Goal: Transaction & Acquisition: Book appointment/travel/reservation

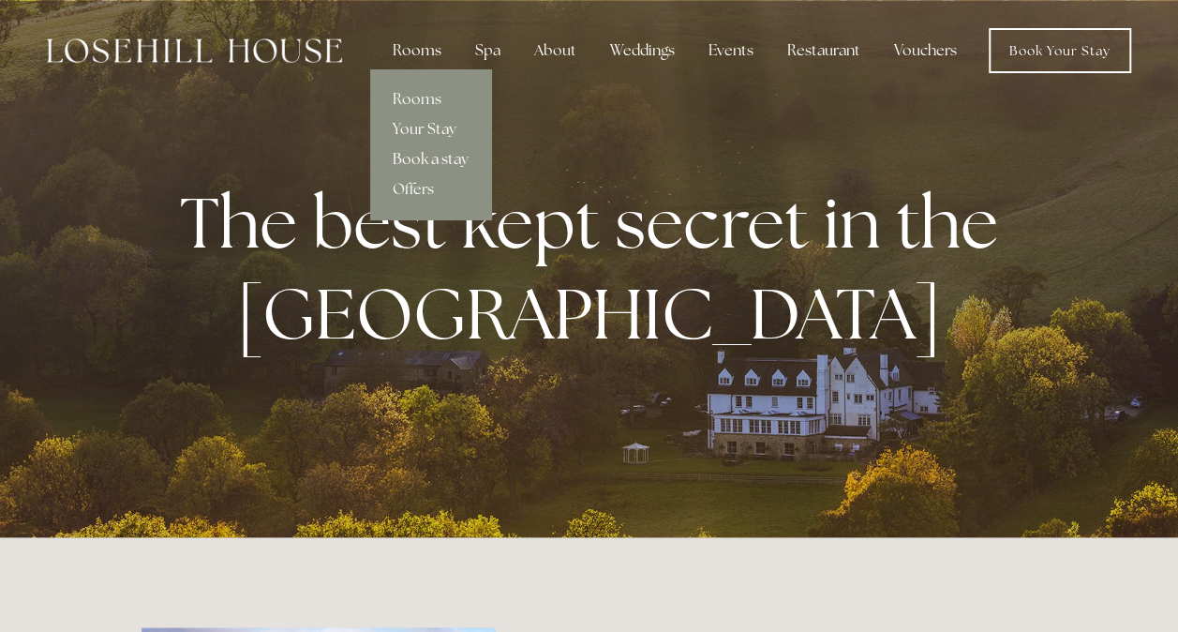
click at [445, 157] on link "Book a stay" at bounding box center [430, 159] width 121 height 30
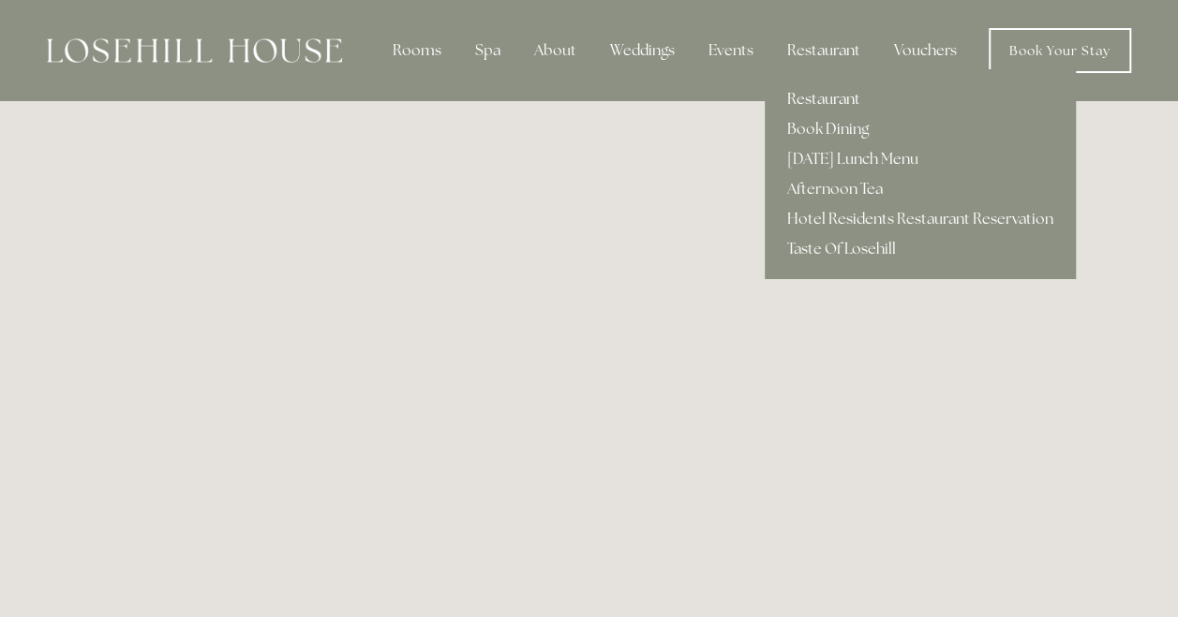
click at [816, 101] on link "Restaurant" at bounding box center [920, 99] width 311 height 30
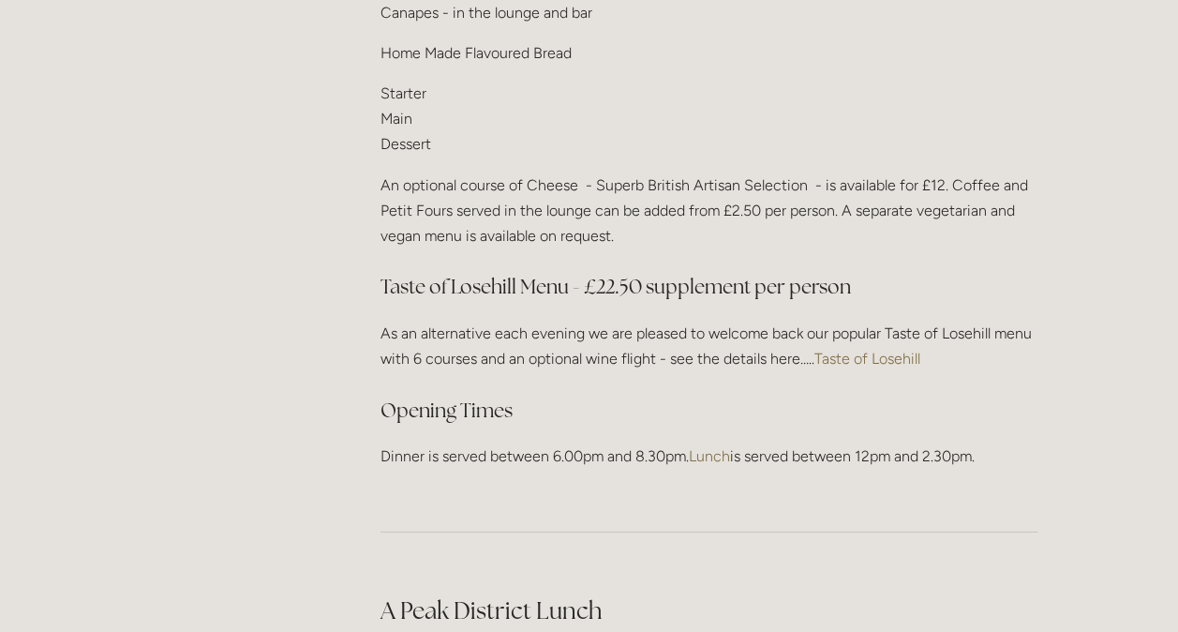
scroll to position [2560, 0]
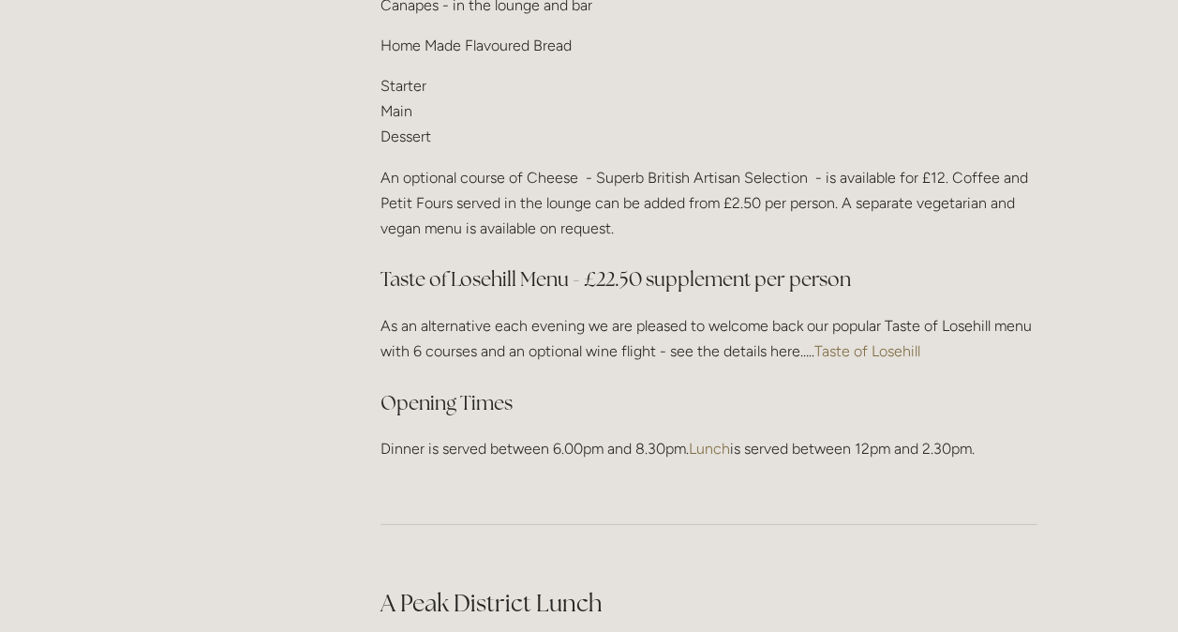
click at [840, 342] on link "Taste of Losehill" at bounding box center [867, 351] width 106 height 18
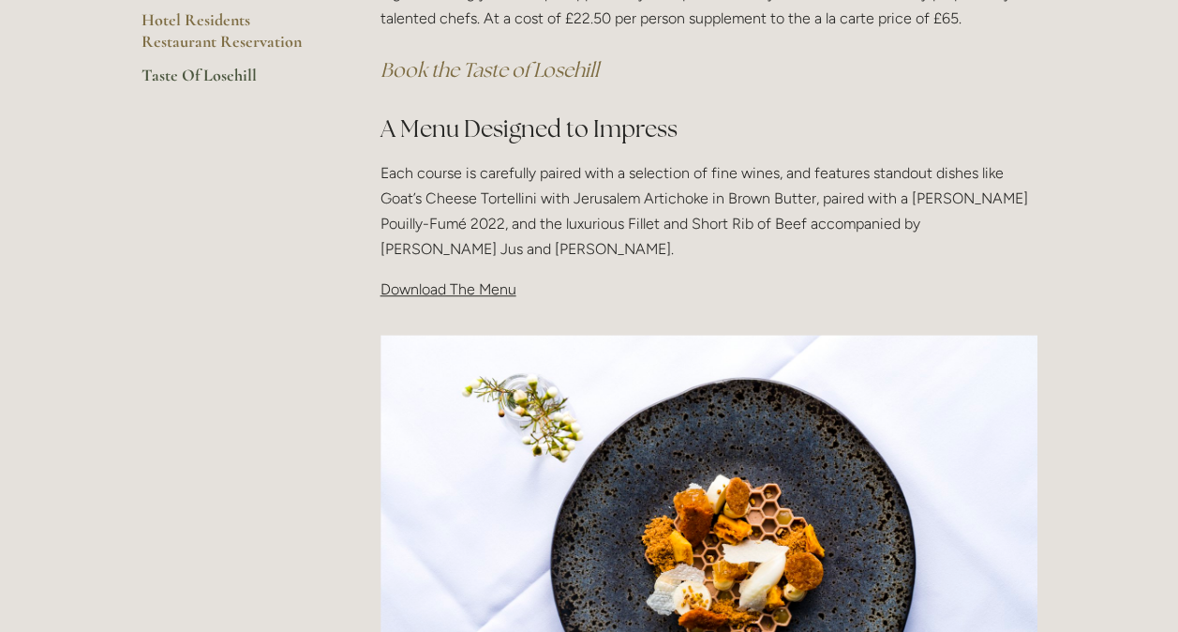
scroll to position [505, 0]
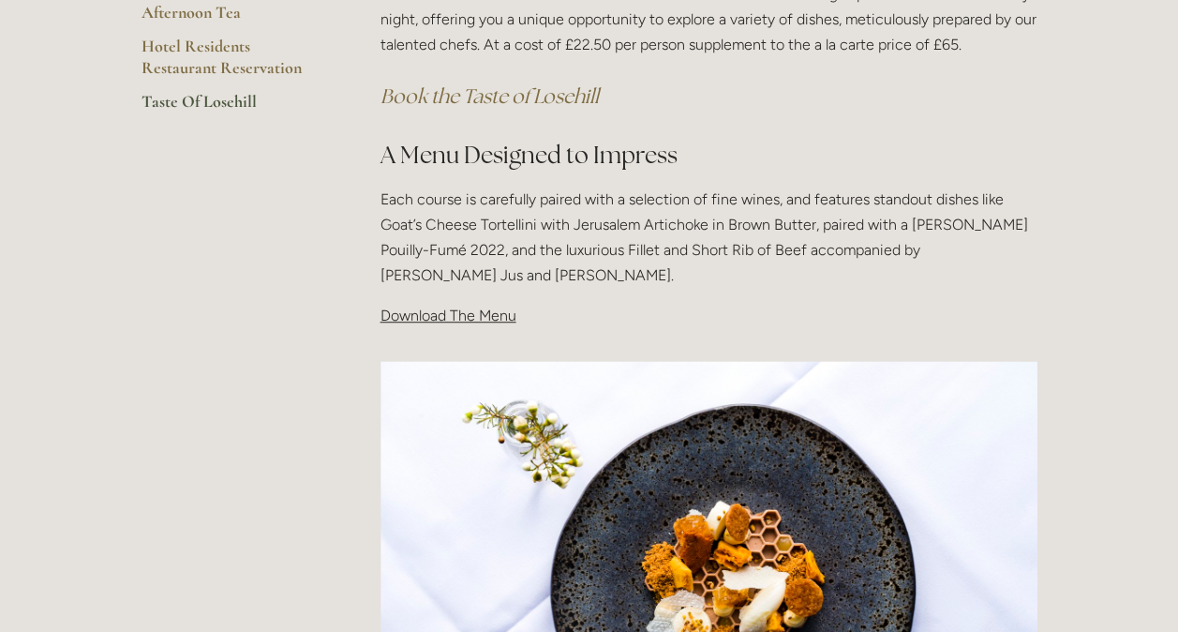
click at [405, 310] on span "Download The Menu" at bounding box center [448, 315] width 136 height 18
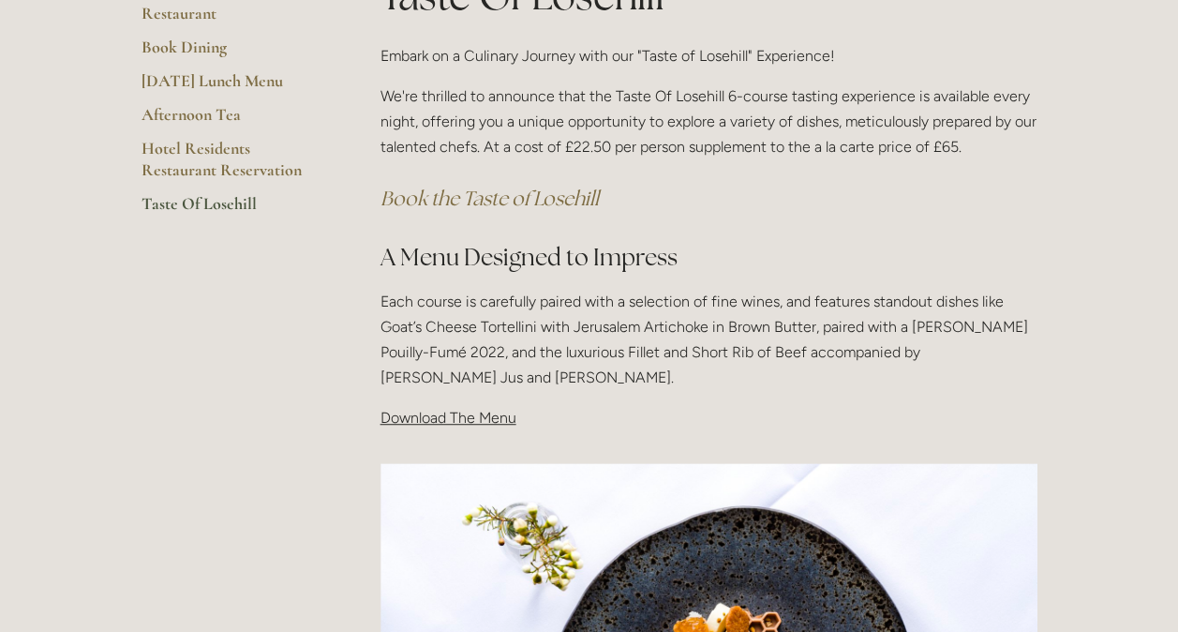
scroll to position [40, 0]
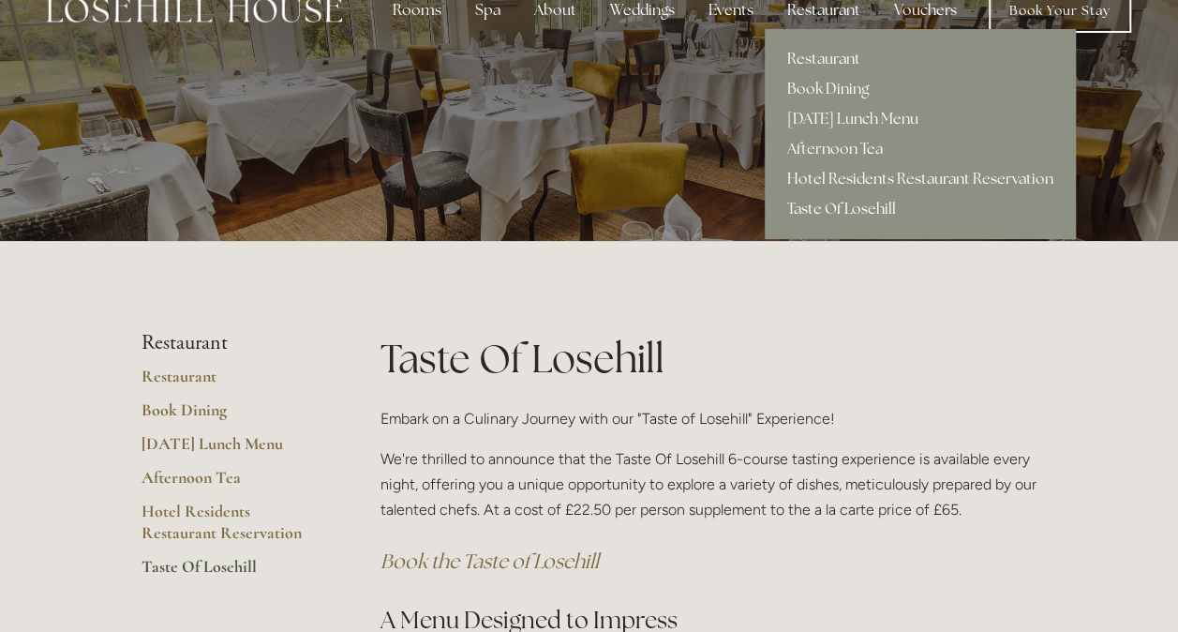
click at [792, 210] on link "Taste Of Losehill" at bounding box center [920, 209] width 311 height 30
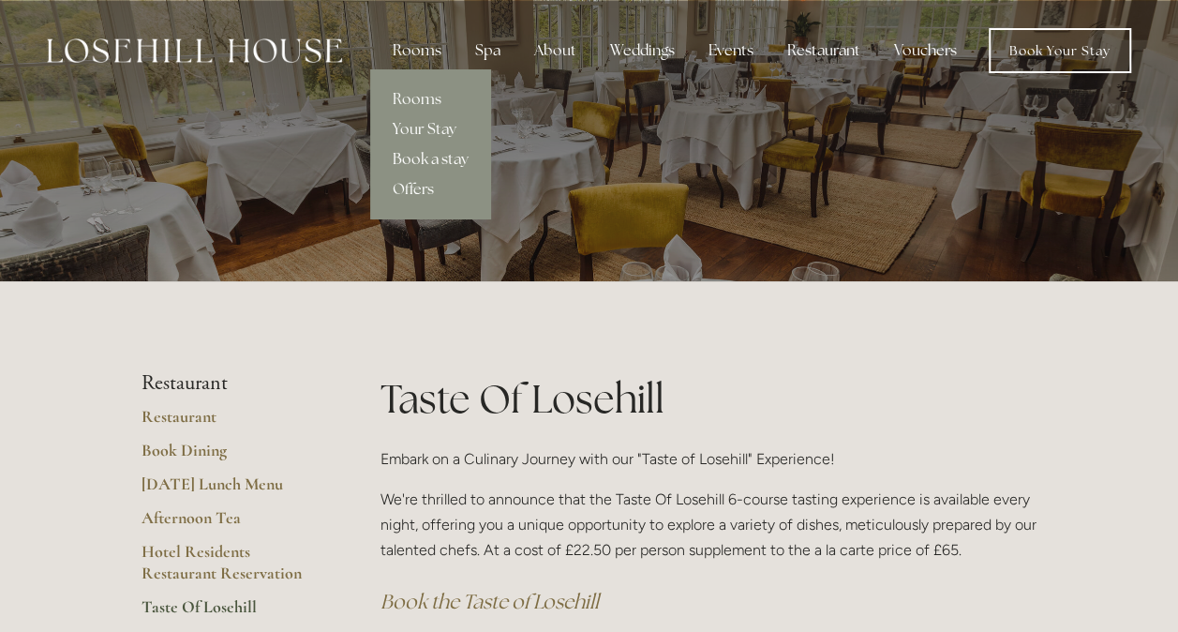
click at [441, 157] on link "Book a stay" at bounding box center [430, 159] width 121 height 30
